Goal: Task Accomplishment & Management: Manage account settings

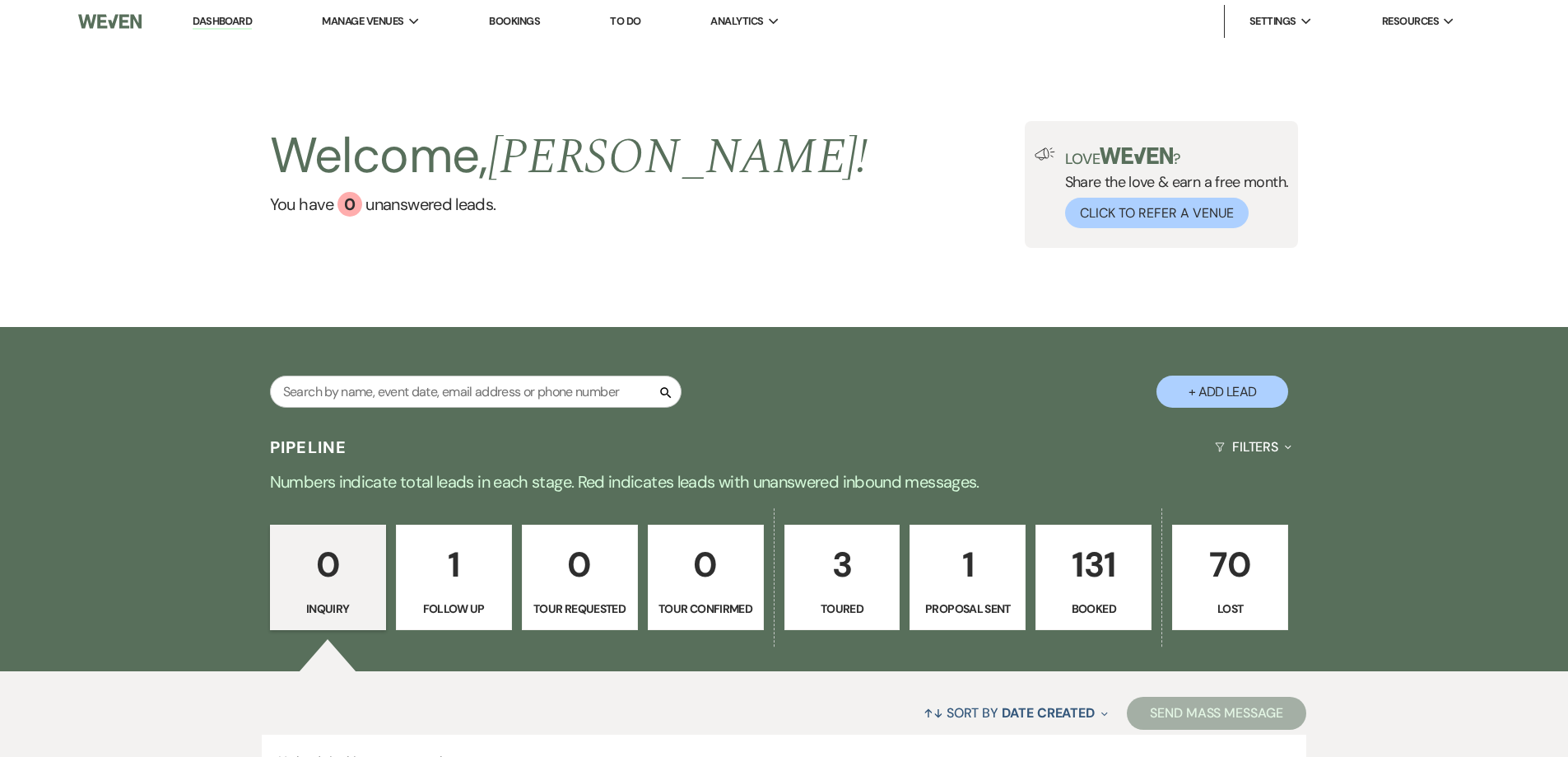
click at [1084, 560] on p "131" at bounding box center [1093, 564] width 95 height 55
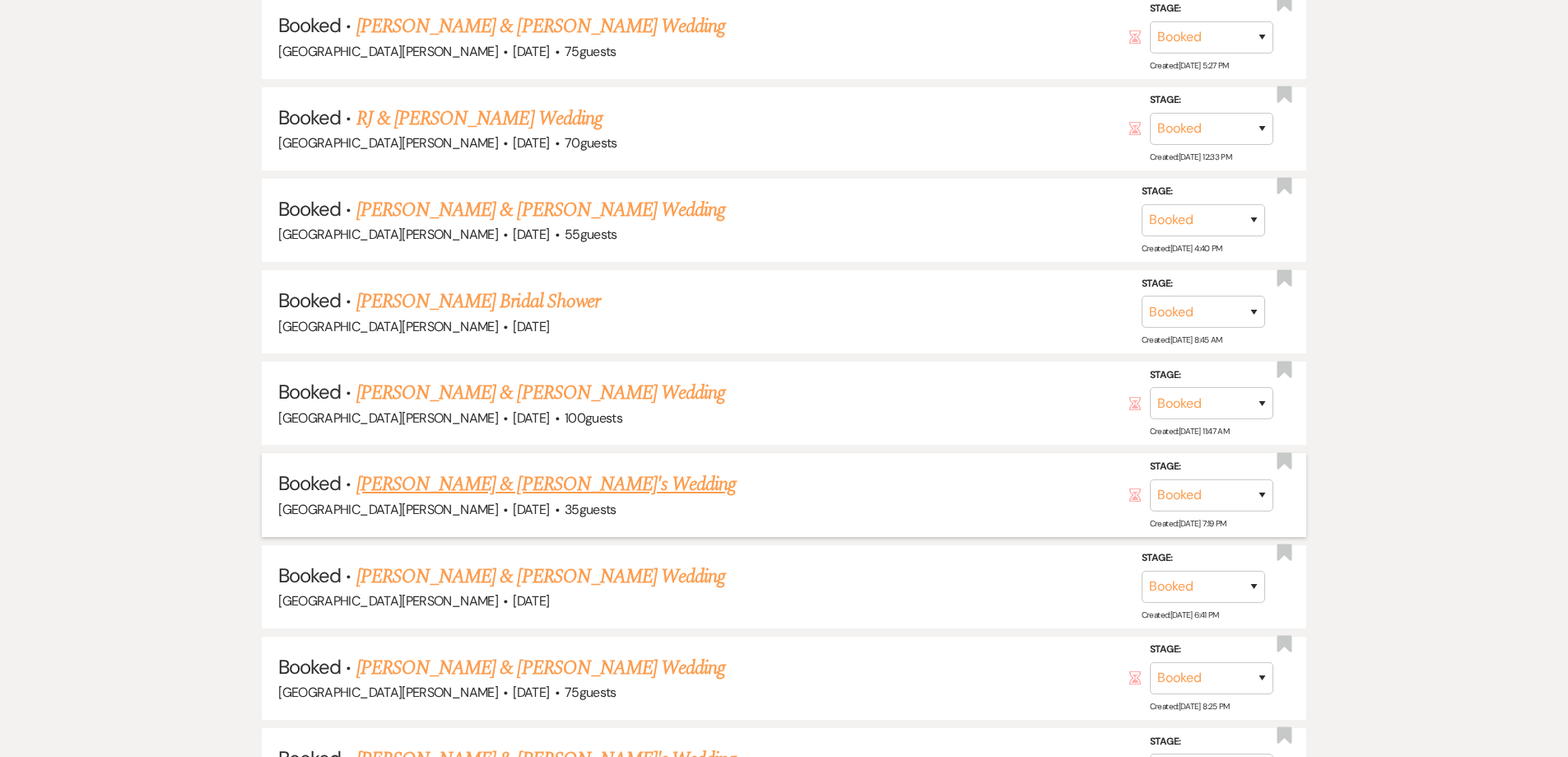
scroll to position [1153, 0]
click at [539, 206] on link "[PERSON_NAME] & [PERSON_NAME] Wedding" at bounding box center [540, 208] width 369 height 30
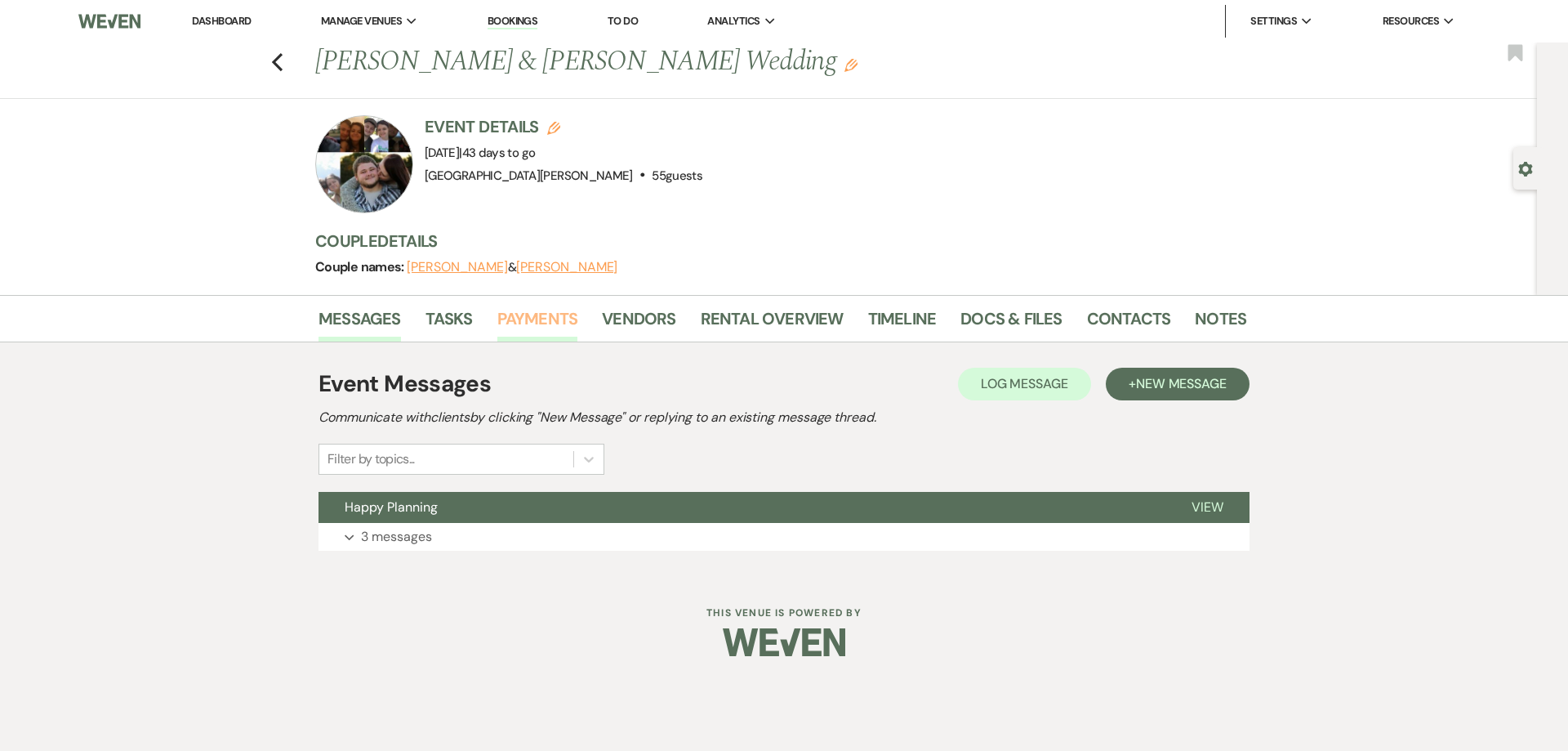
click at [537, 313] on link "Payments" at bounding box center [538, 324] width 81 height 36
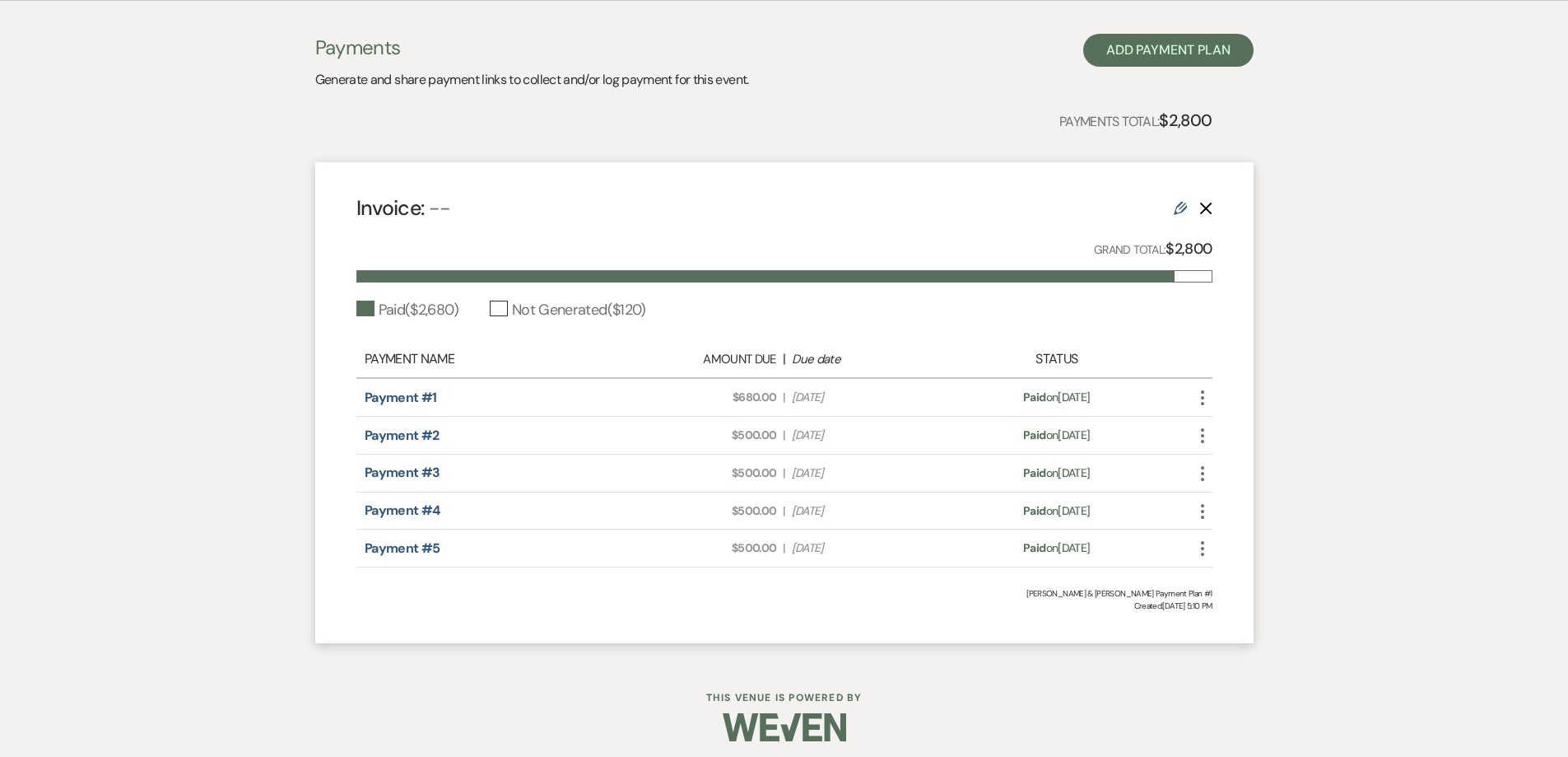
scroll to position [353, 0]
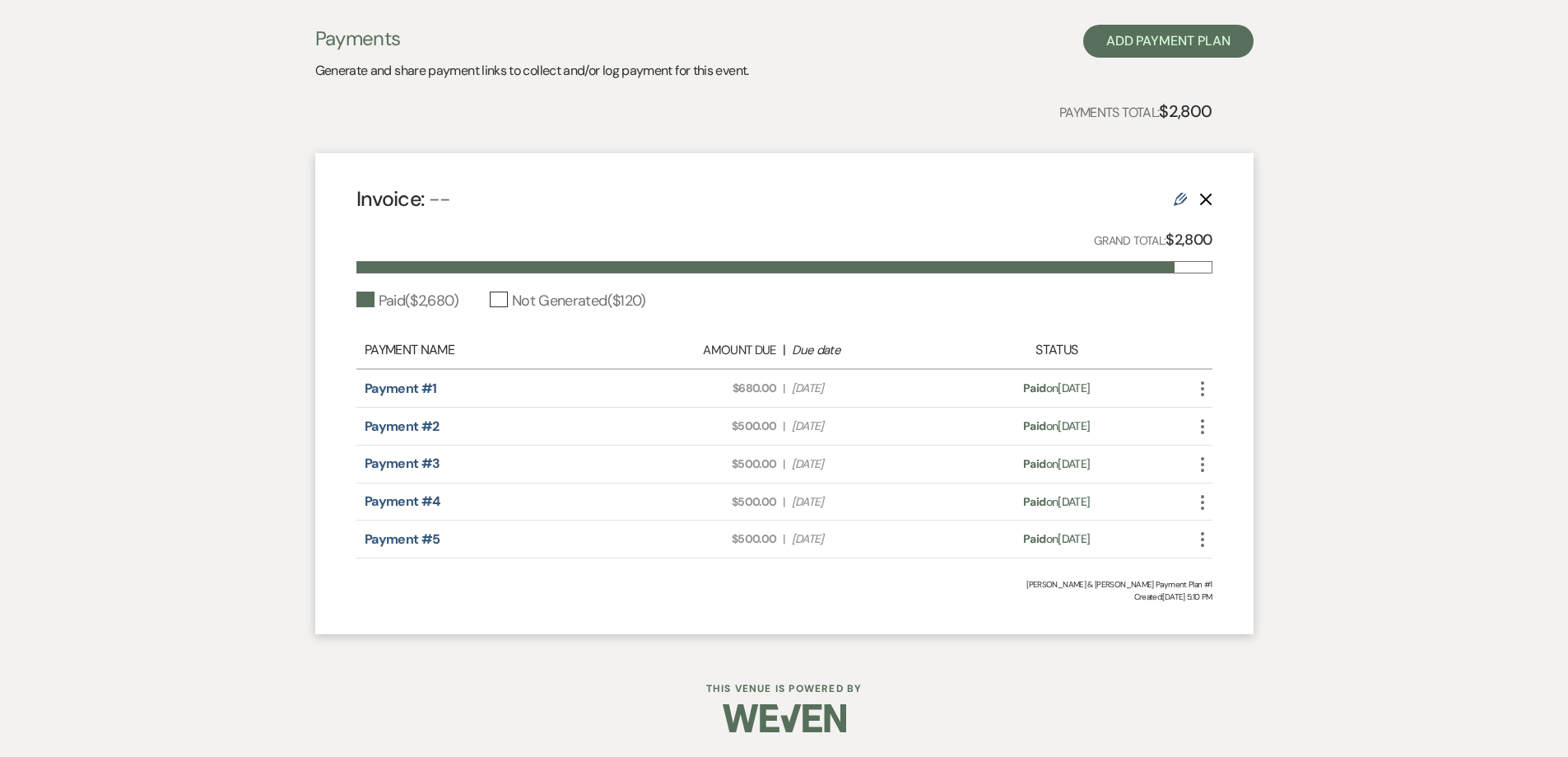
click at [1202, 540] on use "button" at bounding box center [1203, 539] width 3 height 15
click at [1244, 631] on link "Pencil Edit" at bounding box center [1276, 629] width 166 height 28
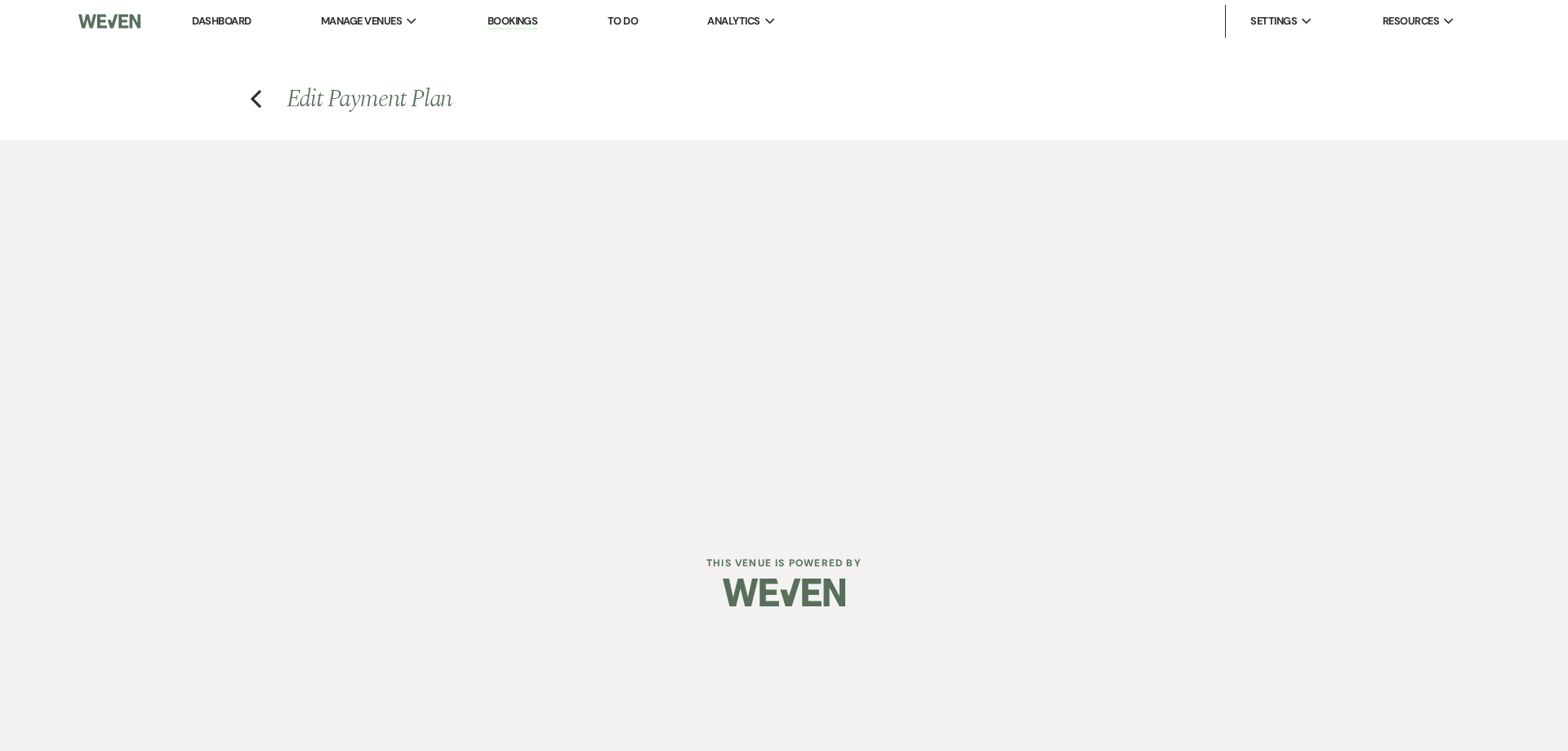
select select "1"
select select "true"
select select "1"
select select "true"
select select "1"
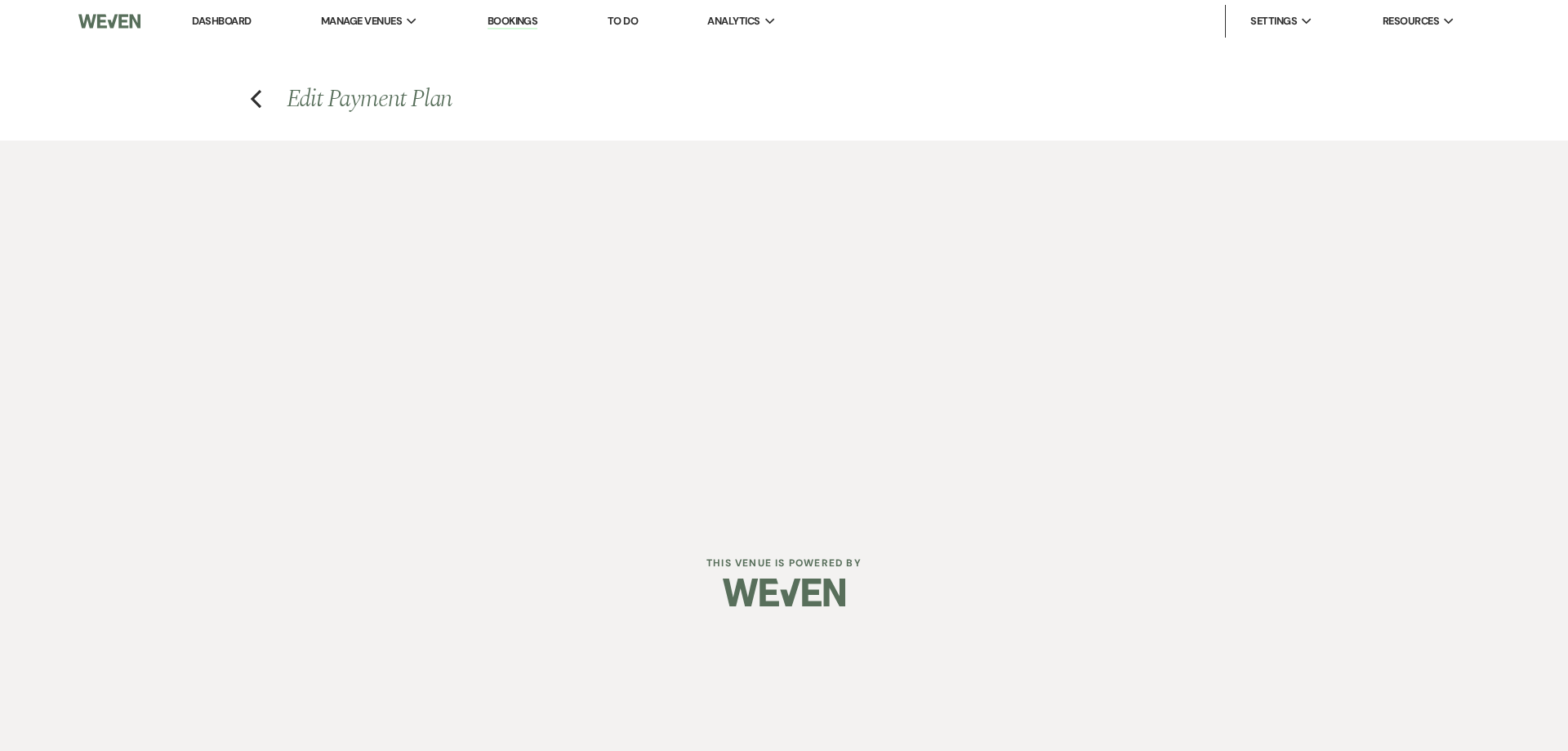
select select "true"
select select "1"
select select "true"
select select "1"
select select "true"
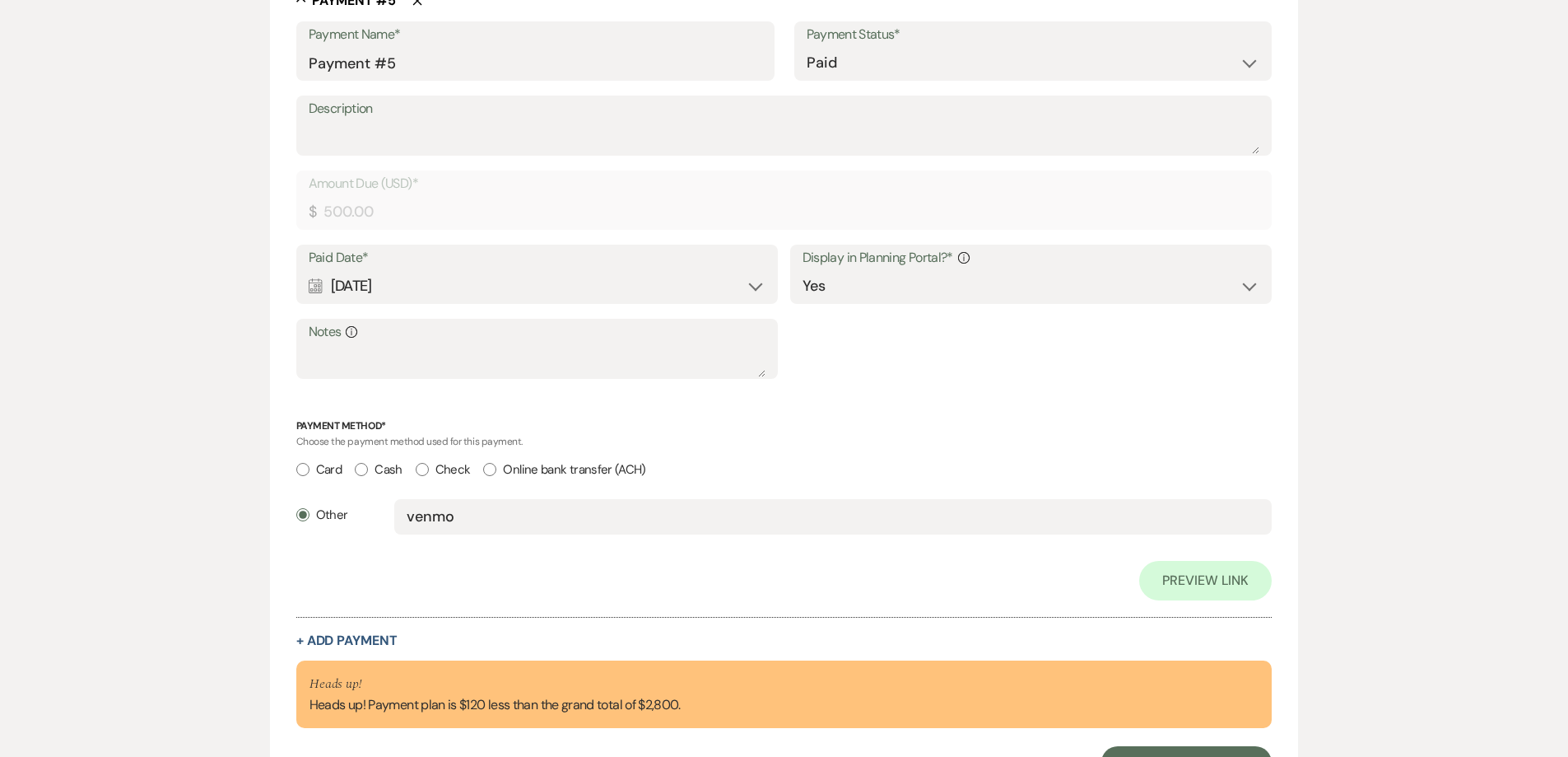
scroll to position [3202, 0]
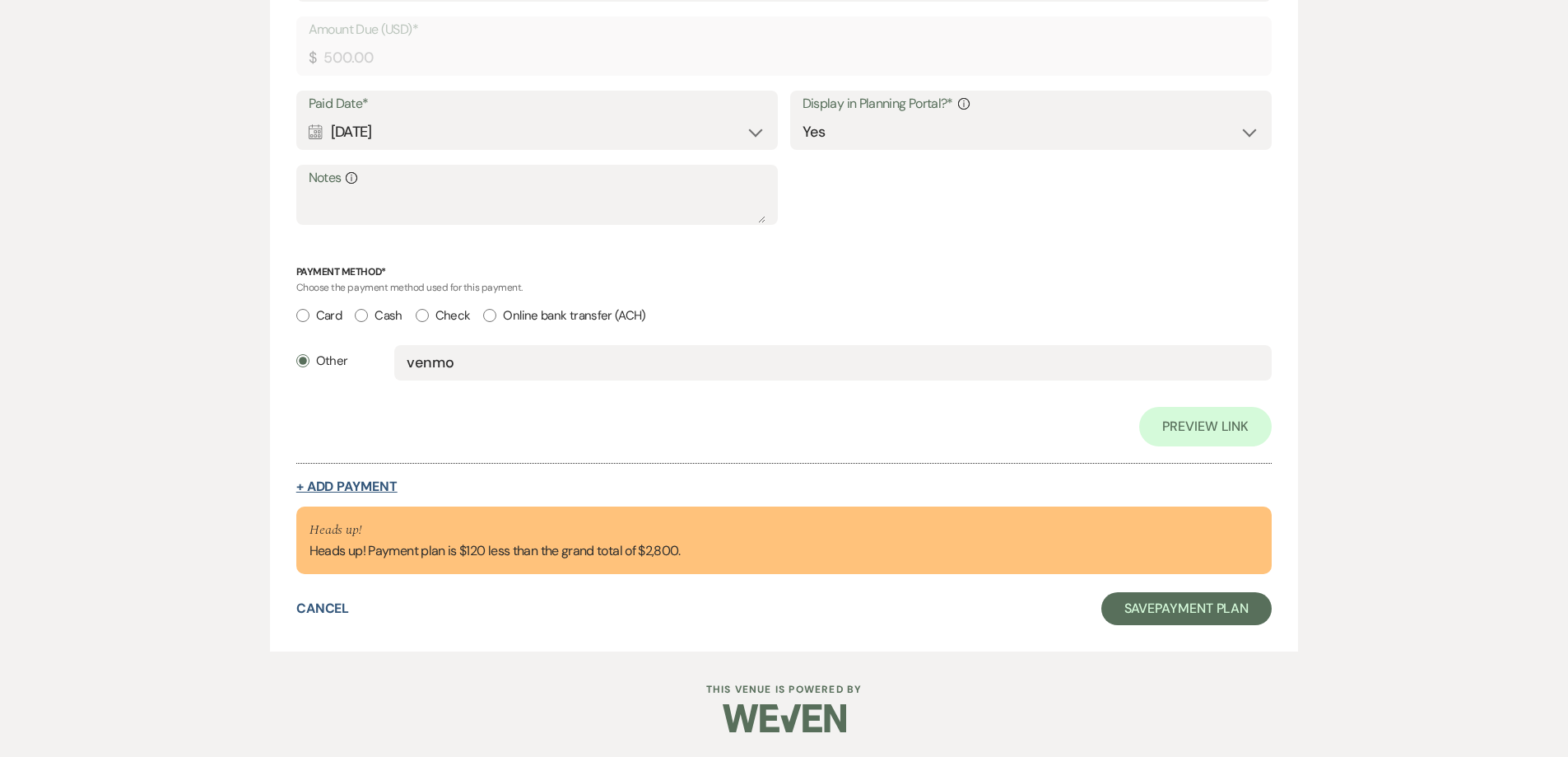
click at [363, 481] on button "+ Add Payment" at bounding box center [347, 487] width 101 height 13
select select "2"
select select "flat"
select select "true"
select select "client"
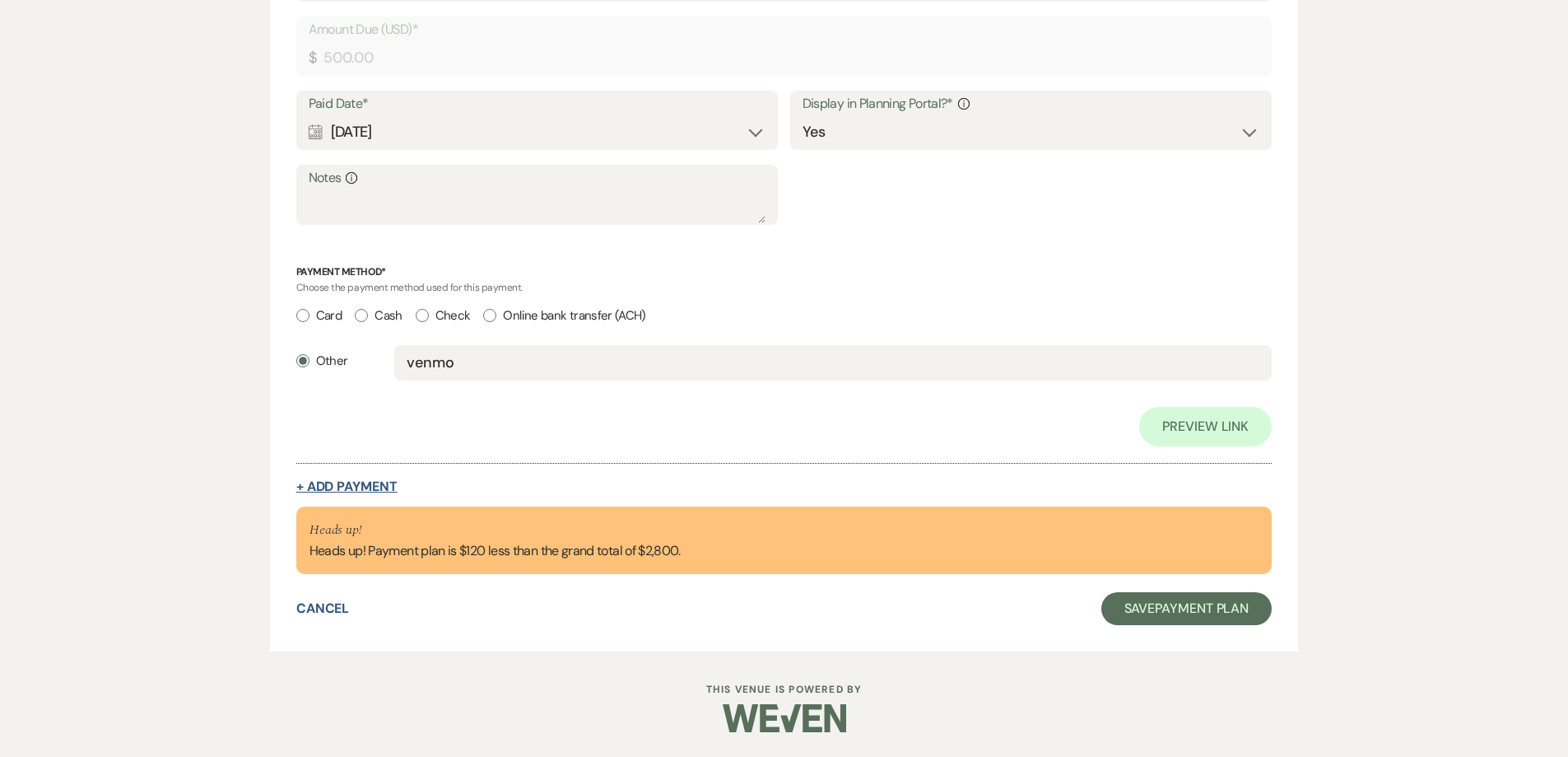
select select "weeks"
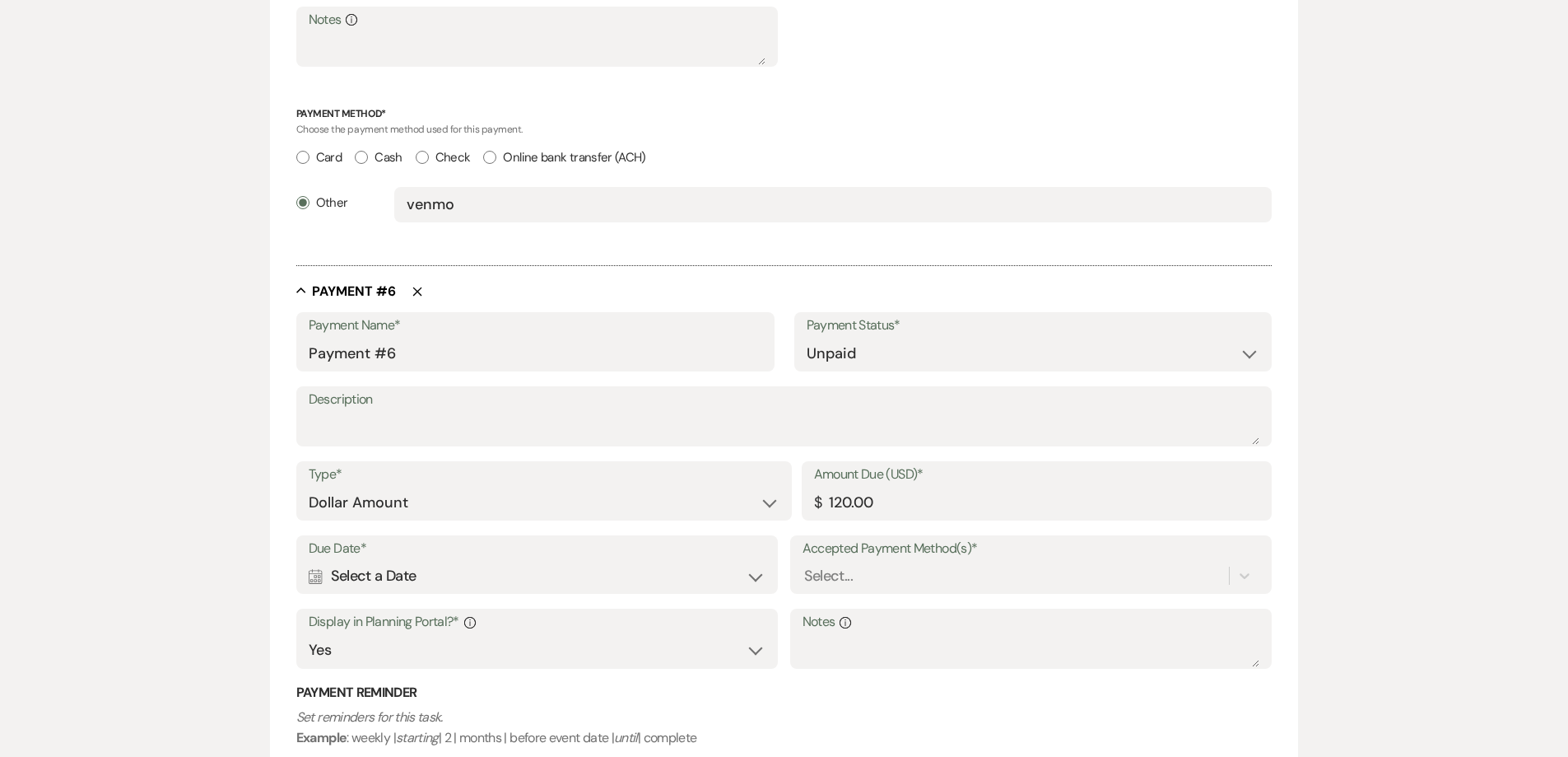
scroll to position [3044, 0]
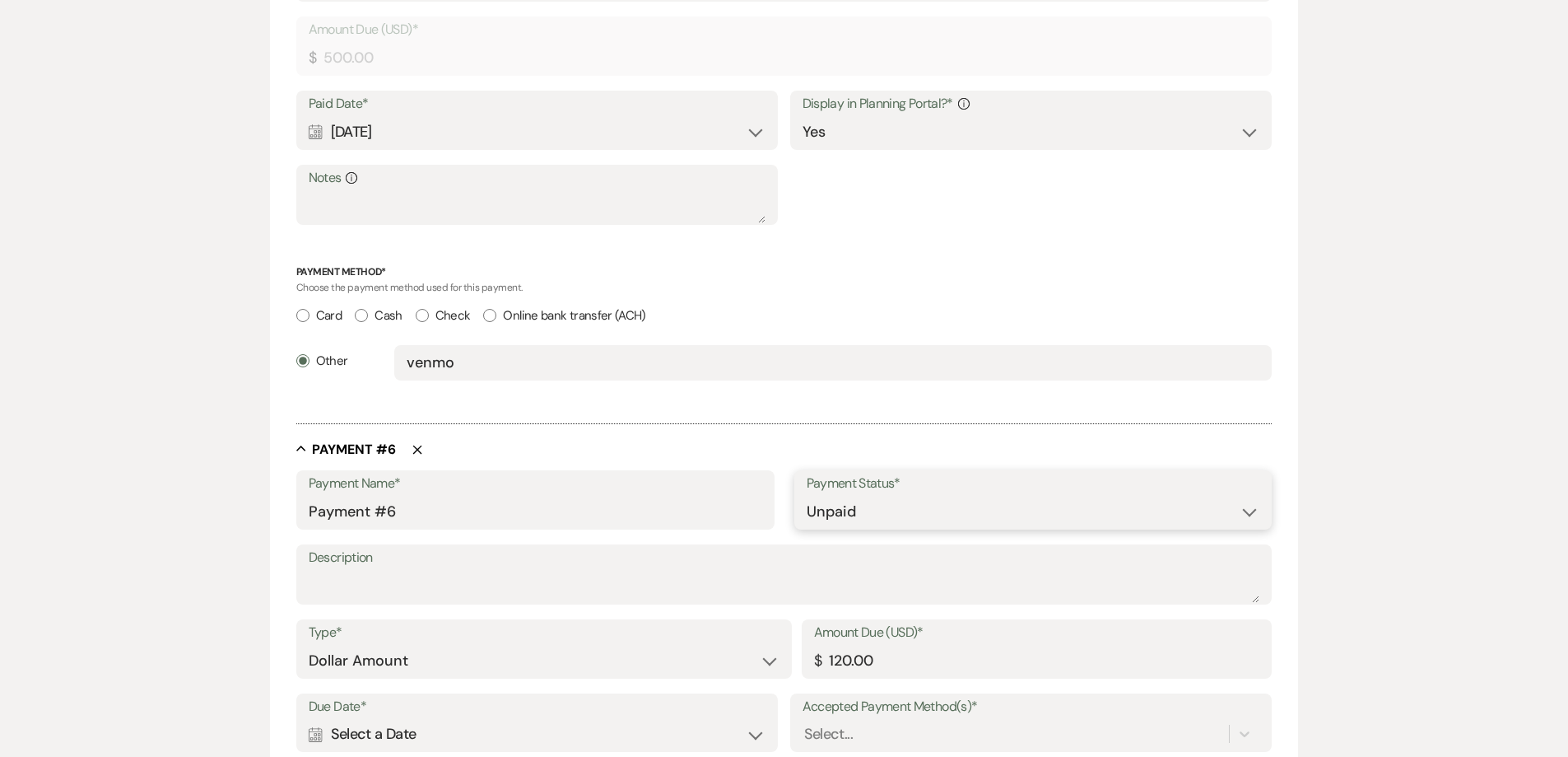
click at [845, 511] on select "Paid Unpaid" at bounding box center [1034, 512] width 453 height 32
select select "1"
click at [807, 496] on select "Paid Unpaid" at bounding box center [1034, 512] width 453 height 32
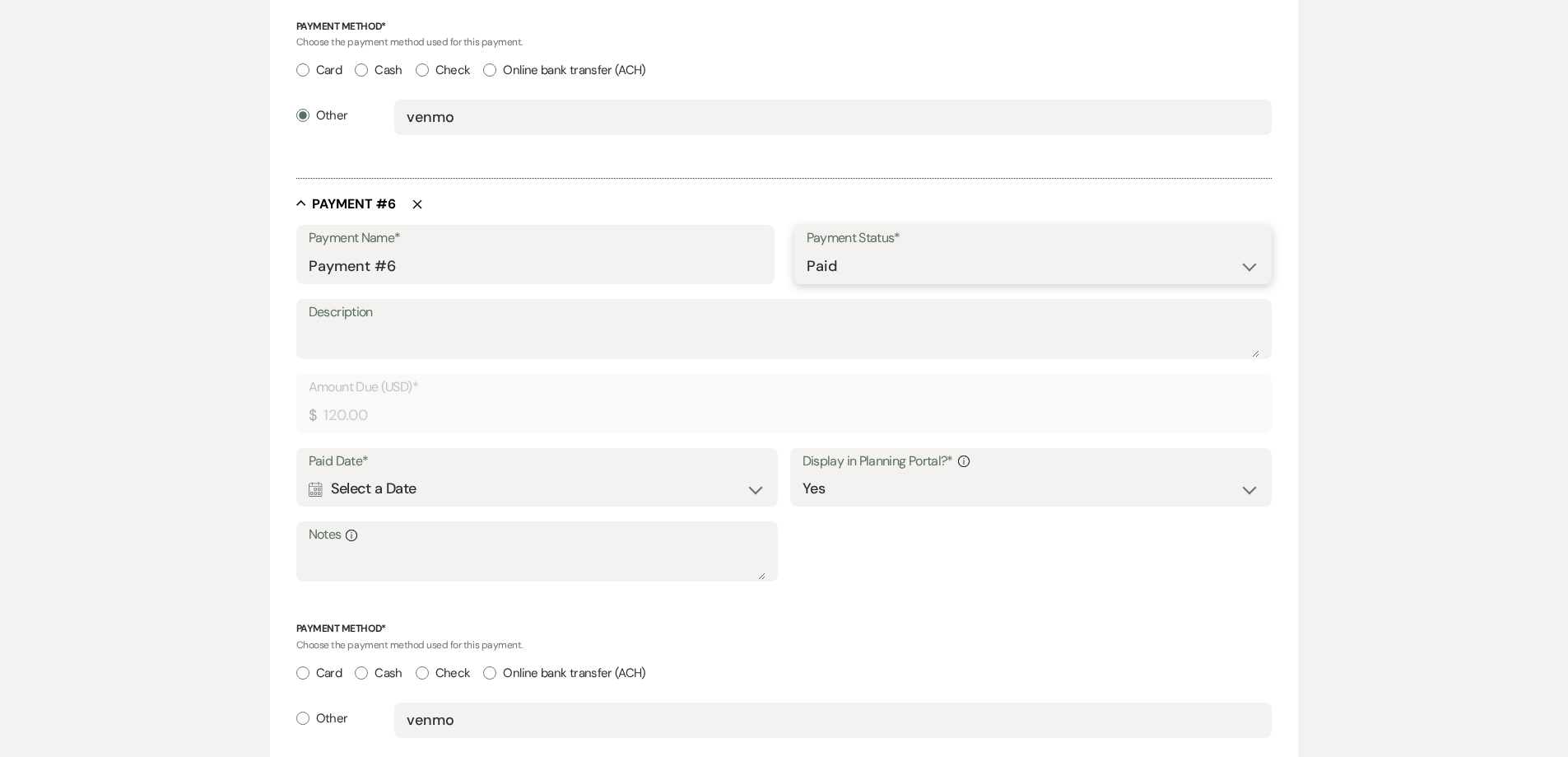
scroll to position [3291, 0]
click at [530, 478] on div "Calendar Select a Date Expand" at bounding box center [537, 487] width 458 height 32
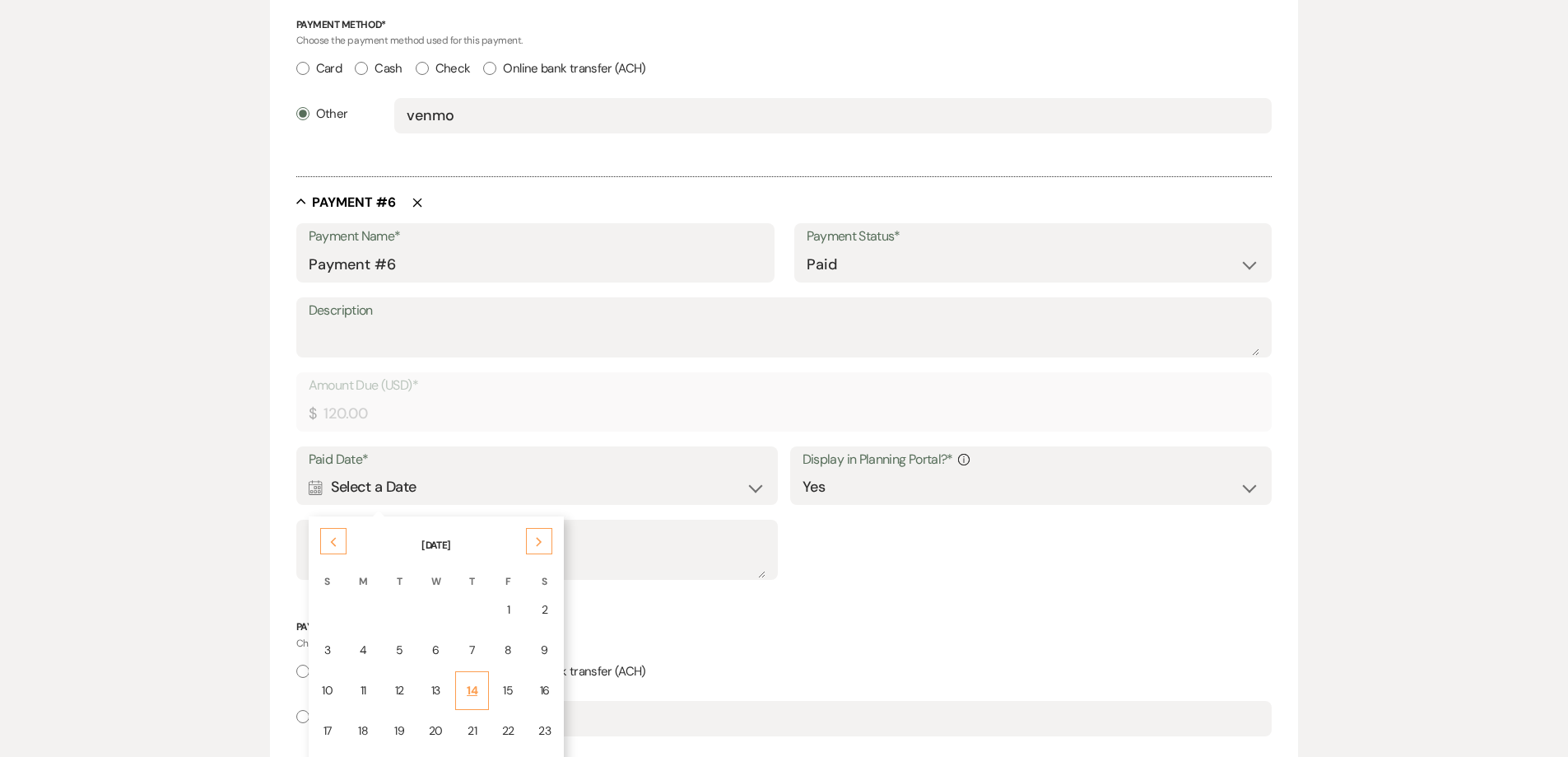
click at [471, 688] on div "14" at bounding box center [472, 691] width 13 height 17
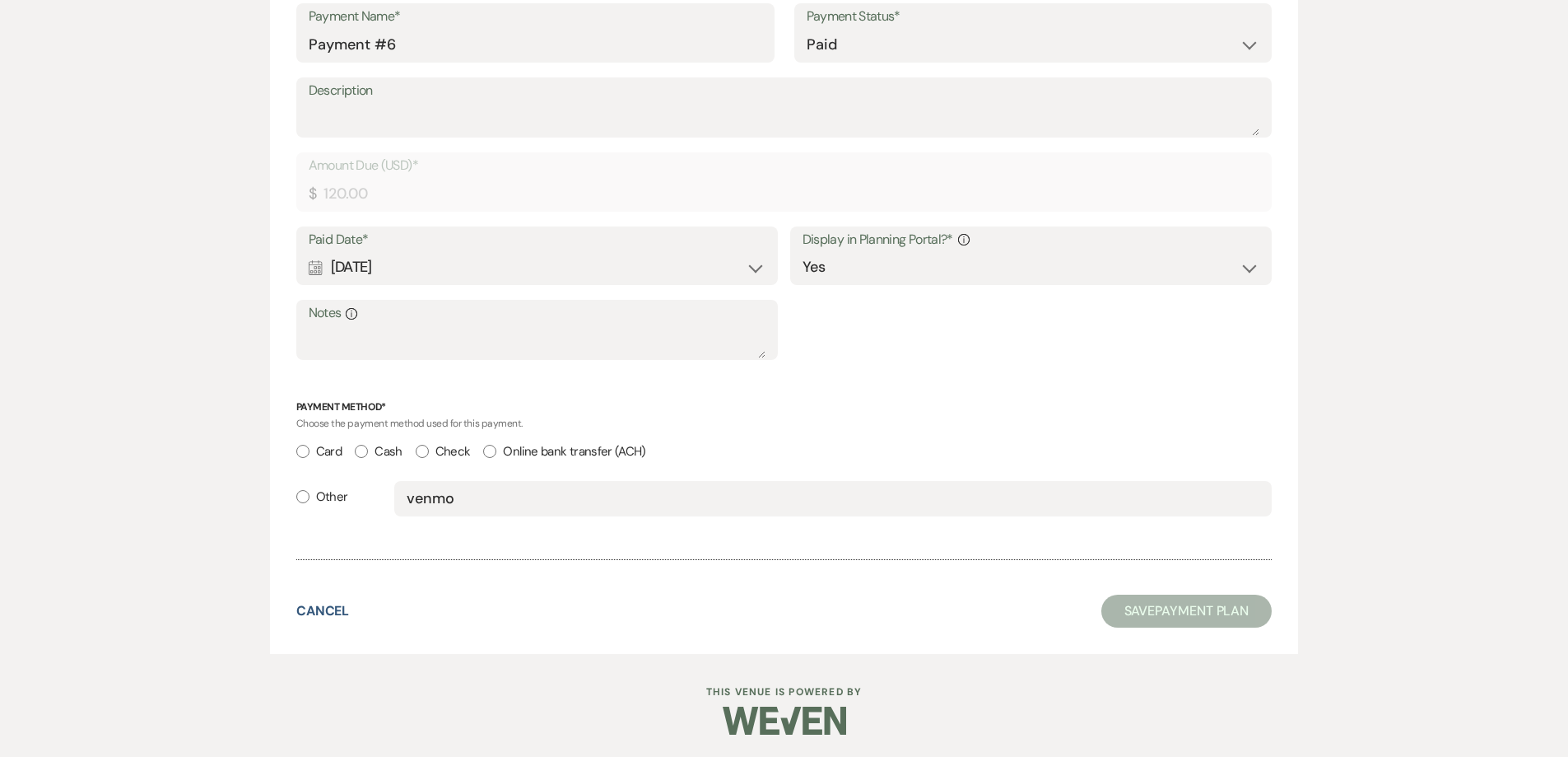
scroll to position [3513, 0]
click at [301, 494] on input "Other" at bounding box center [302, 494] width 13 height 13
radio input "true"
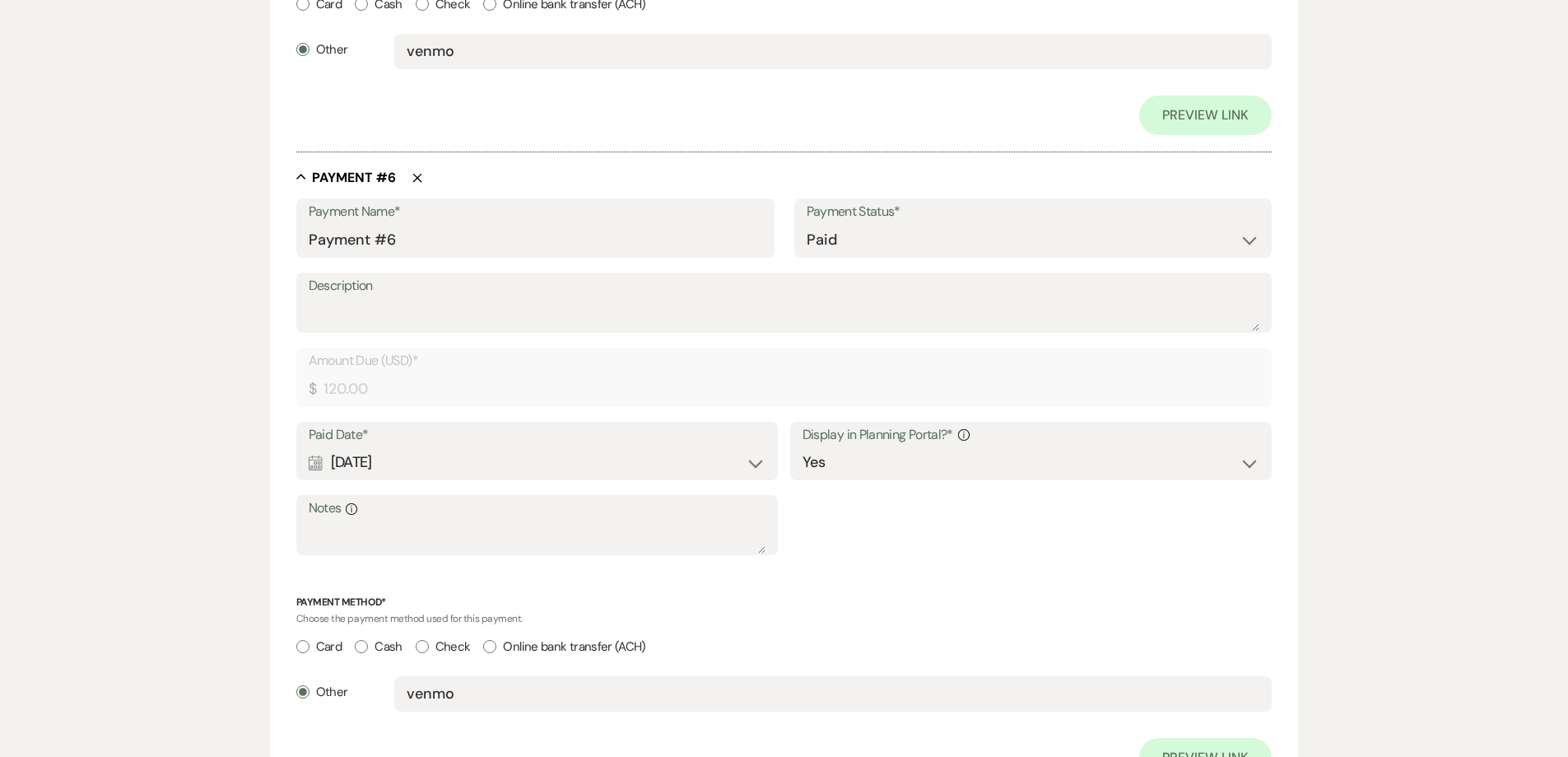
scroll to position [3711, 0]
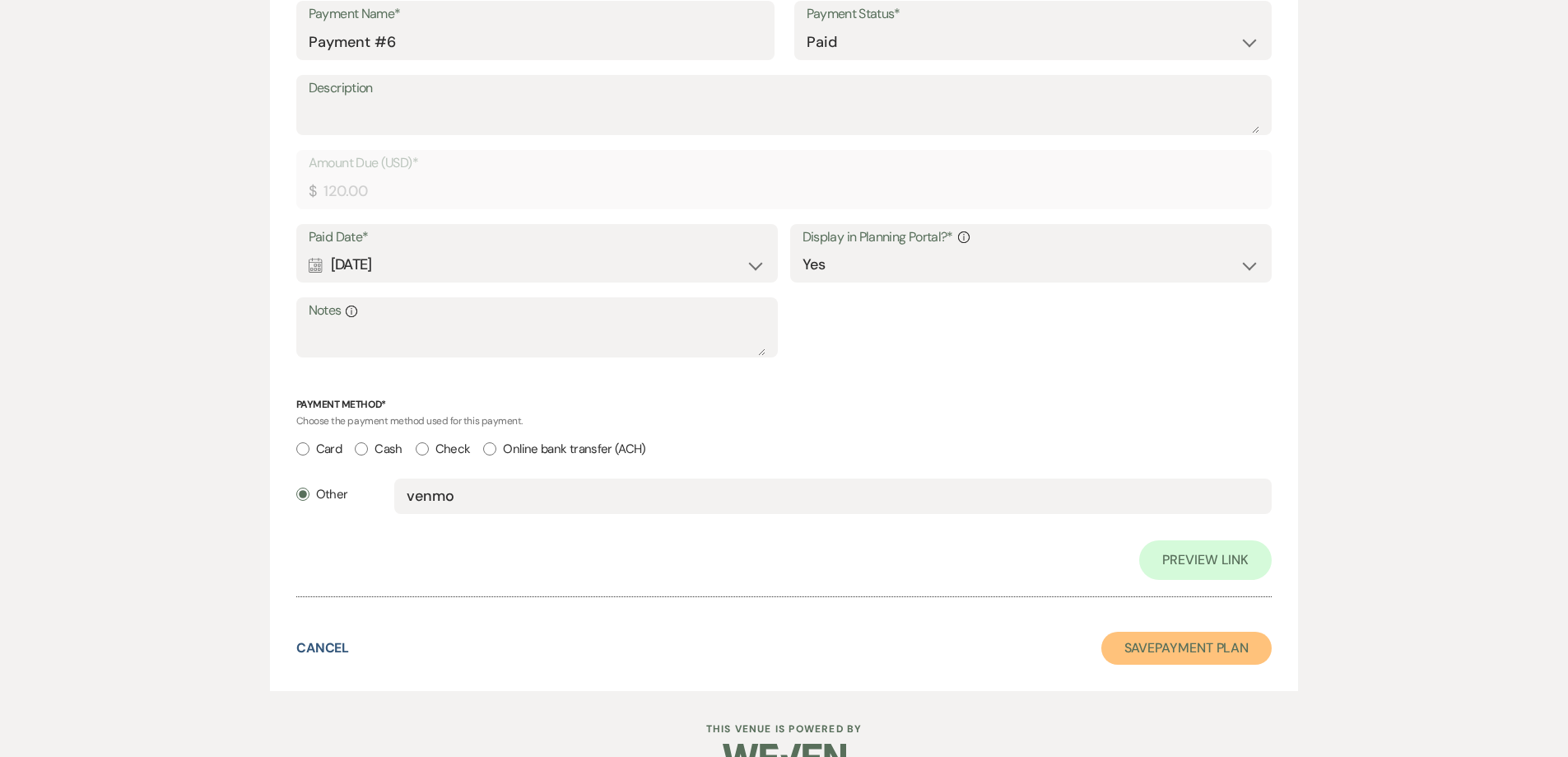
click at [1198, 643] on button "Save Payment Plan" at bounding box center [1187, 648] width 171 height 33
